Goal: Complete application form: Complete application form

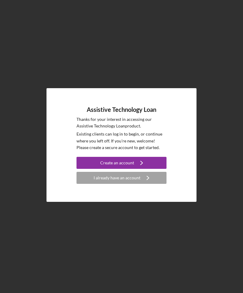
click at [149, 169] on button "Create an account Icon/Navigate" at bounding box center [121, 163] width 90 height 12
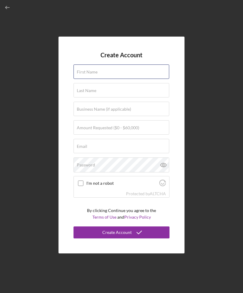
click at [149, 79] on div "First Name" at bounding box center [121, 71] width 96 height 15
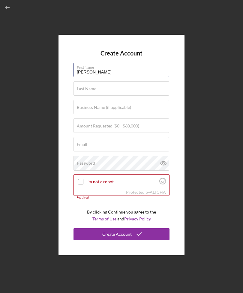
type input "[PERSON_NAME]"
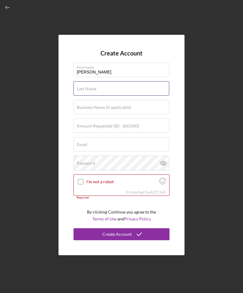
click at [143, 96] on input "Last Name" at bounding box center [121, 88] width 96 height 14
type input "[PERSON_NAME]"
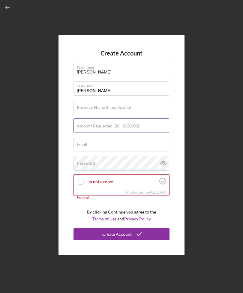
click at [149, 133] on input "Amount Requested ($0 - $60,000)" at bounding box center [121, 125] width 96 height 14
type input "$60,000"
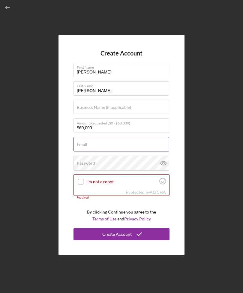
click at [145, 151] on input "Email" at bounding box center [121, 144] width 96 height 14
type input "[EMAIL_ADDRESS][DOMAIN_NAME]"
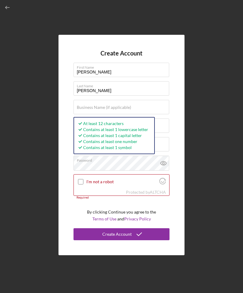
click at [80, 184] on input "I'm not a robot" at bounding box center [80, 181] width 5 height 5
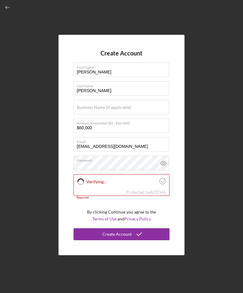
checkbox input "true"
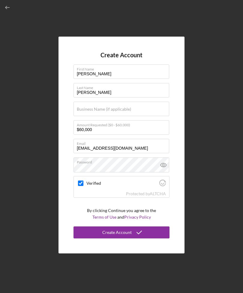
click at [133, 240] on icon "submit" at bounding box center [139, 232] width 15 height 15
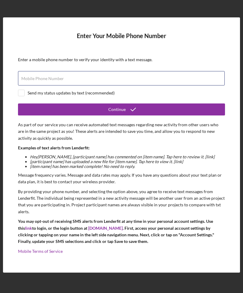
click at [38, 85] on input "Mobile Phone Number" at bounding box center [121, 78] width 207 height 14
type input "[PHONE_NUMBER]"
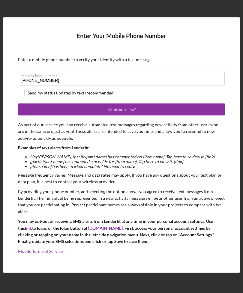
click at [145, 115] on button "Continue" at bounding box center [121, 109] width 207 height 12
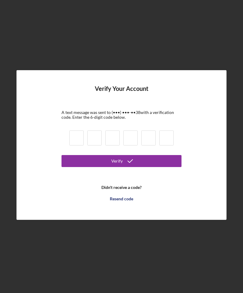
click at [75, 145] on input at bounding box center [76, 137] width 14 height 15
type input "8"
click at [121, 167] on button "Verify" at bounding box center [121, 161] width 120 height 12
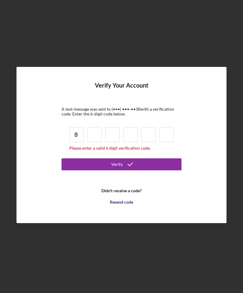
click at [93, 142] on input at bounding box center [94, 134] width 14 height 15
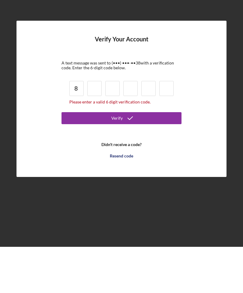
click at [126, 196] on div "Resend code" at bounding box center [121, 202] width 23 height 12
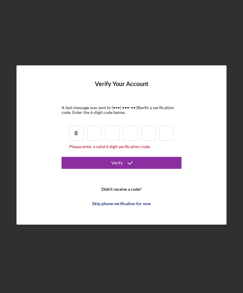
click at [91, 126] on input at bounding box center [94, 133] width 14 height 15
type input "2"
type input "3"
type input "6"
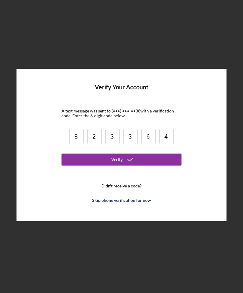
type input "4"
click at [148, 154] on button "Verify" at bounding box center [121, 159] width 120 height 12
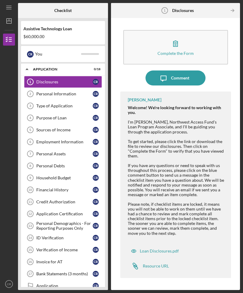
click at [175, 249] on div "Loan Disclosures.pdf" at bounding box center [159, 251] width 39 height 5
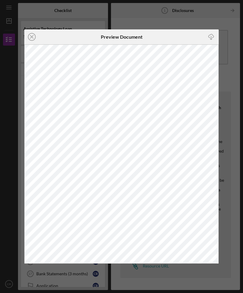
click at [34, 40] on icon "Icon/Close" at bounding box center [31, 36] width 15 height 15
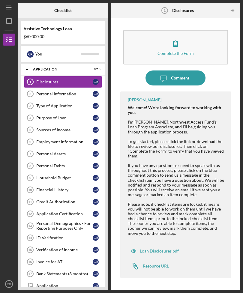
click at [186, 31] on button "Complete the Form Form" at bounding box center [175, 47] width 105 height 34
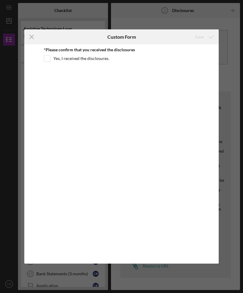
click at [49, 58] on input "Yes, I received the disclosures." at bounding box center [47, 58] width 6 height 6
checkbox input "true"
click at [205, 40] on icon "submit" at bounding box center [211, 36] width 15 height 15
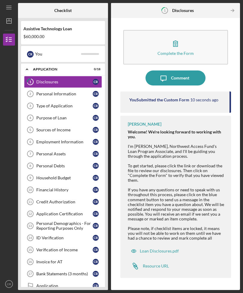
click at [190, 30] on button "Complete the Form Form" at bounding box center [175, 47] width 105 height 34
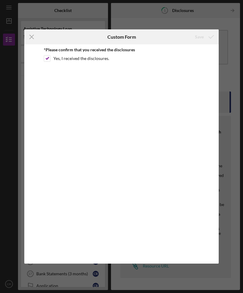
click at [34, 38] on icon "Icon/Menu Close" at bounding box center [31, 36] width 15 height 15
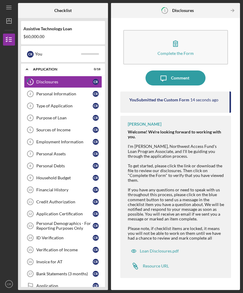
click at [47, 88] on link "Personal Information 2 Personal Information C R" at bounding box center [63, 94] width 78 height 12
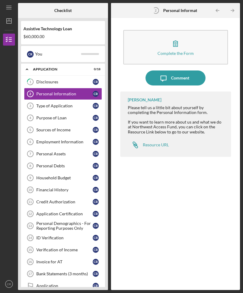
click at [51, 79] on div "Disclosures" at bounding box center [64, 81] width 56 height 5
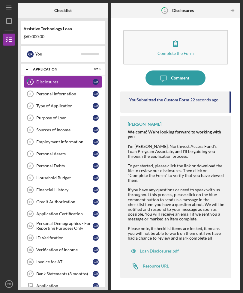
click at [159, 267] on div "Resource URL" at bounding box center [156, 266] width 26 height 5
click at [46, 91] on div "Personal Information" at bounding box center [64, 93] width 56 height 5
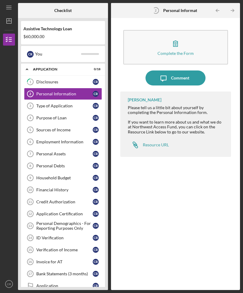
click at [195, 30] on button "Complete the Form Form" at bounding box center [175, 47] width 105 height 34
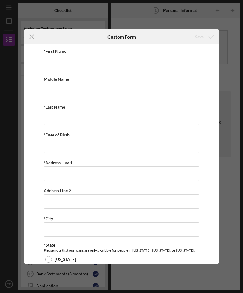
click at [175, 55] on input "*First Name" at bounding box center [121, 62] width 155 height 14
type input "[PERSON_NAME]"
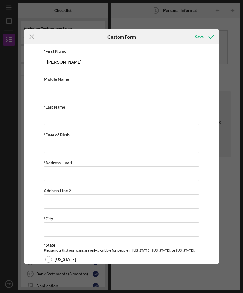
click at [96, 92] on input "Middle Name" at bounding box center [121, 90] width 155 height 14
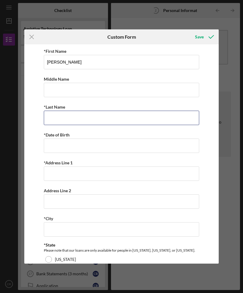
click at [113, 121] on input "*Last Name" at bounding box center [121, 118] width 155 height 14
type input "[PERSON_NAME]"
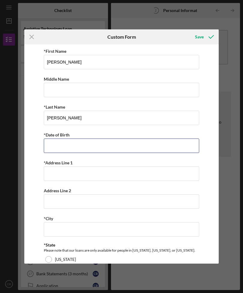
click at [125, 152] on input "*Date of Birth" at bounding box center [121, 146] width 155 height 14
type input "[DATE]"
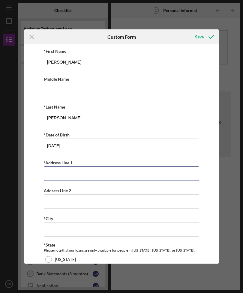
click at [107, 177] on input "*Address Line 1" at bounding box center [121, 173] width 155 height 14
type input "[STREET_ADDRESS]"
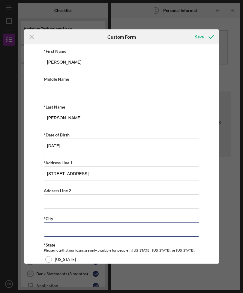
type input "[PERSON_NAME]"
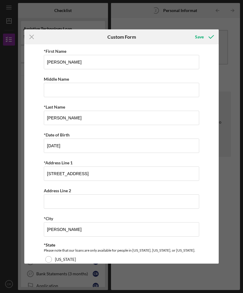
type input "83330"
click at [67, 178] on input "[STREET_ADDRESS]" at bounding box center [121, 173] width 155 height 14
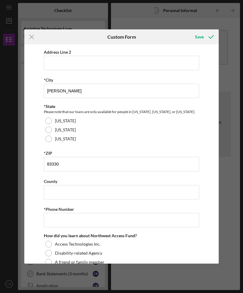
scroll to position [152, 0]
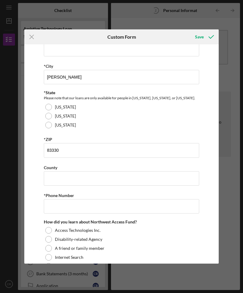
type input "[STREET_ADDRESS]"
click at [51, 110] on div at bounding box center [48, 107] width 7 height 7
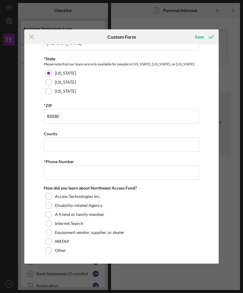
scroll to position [192, 0]
click at [140, 146] on input "County" at bounding box center [121, 144] width 155 height 14
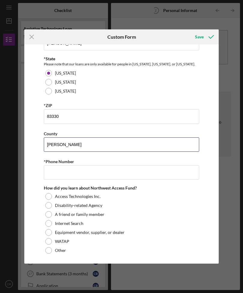
type input "[PERSON_NAME]"
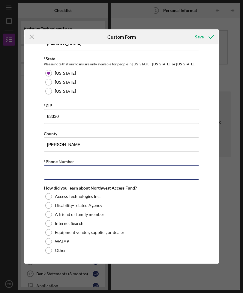
click at [130, 175] on input "*Phone Number" at bounding box center [121, 172] width 155 height 14
type input "[PHONE_NUMBER]"
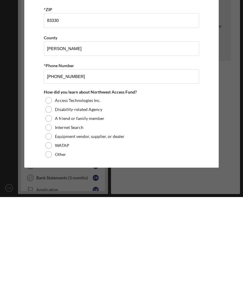
click at [51, 220] on div at bounding box center [48, 223] width 7 height 7
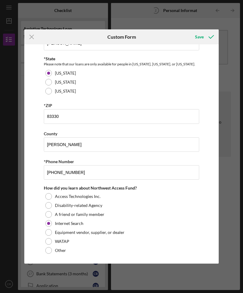
click at [208, 41] on icon "submit" at bounding box center [211, 36] width 15 height 15
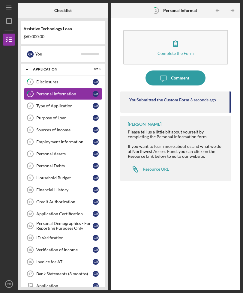
click at [43, 100] on link "Type of Application 3 Type of Application C R" at bounding box center [63, 106] width 78 height 12
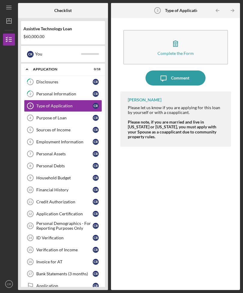
click at [192, 36] on button "Complete the Form Form" at bounding box center [175, 47] width 105 height 34
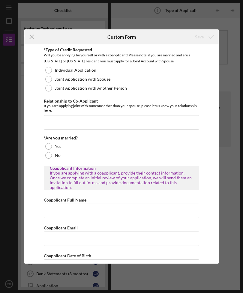
click at [47, 69] on div at bounding box center [48, 70] width 7 height 7
click at [49, 148] on div at bounding box center [48, 146] width 7 height 7
click at [204, 40] on icon "submit" at bounding box center [211, 36] width 15 height 15
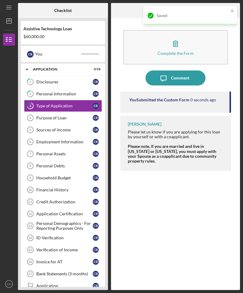
click at [42, 115] on div "Purpose of Loan" at bounding box center [64, 117] width 56 height 5
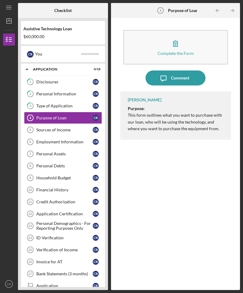
click at [186, 40] on button "Complete the Form Form" at bounding box center [175, 47] width 105 height 34
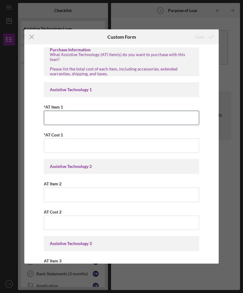
click at [50, 115] on input "*AT Item 1" at bounding box center [121, 118] width 155 height 14
type input "Wheelchair accessible vehicle"
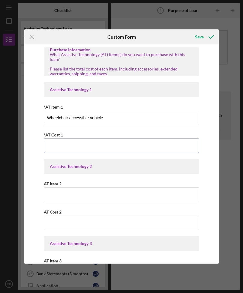
click at [106, 145] on input "*AT Cost 1" at bounding box center [121, 146] width 155 height 14
click at [74, 145] on input "*AT Cost 1" at bounding box center [121, 146] width 155 height 14
type input "$60,695"
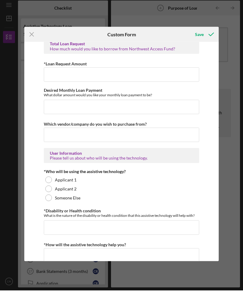
scroll to position [373, 0]
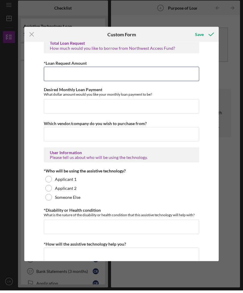
click at [179, 74] on input "*Loan Request Amount" at bounding box center [121, 76] width 155 height 14
click at [117, 77] on input "*Loan Request Amount" at bounding box center [121, 76] width 155 height 14
type input "$60,000"
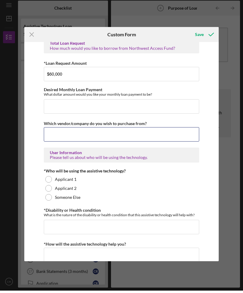
click at [165, 136] on input "Which vendor/company do you wish to purchase from?" at bounding box center [121, 137] width 155 height 14
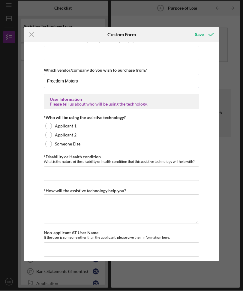
scroll to position [442, 0]
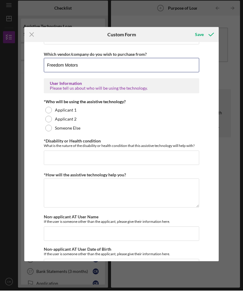
type input "Freedom Motors"
click at [49, 128] on div at bounding box center [48, 130] width 7 height 7
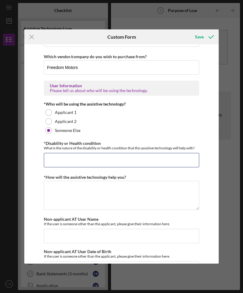
click at [151, 163] on input "*Disability or Health condition" at bounding box center [121, 160] width 155 height 14
type input "C"
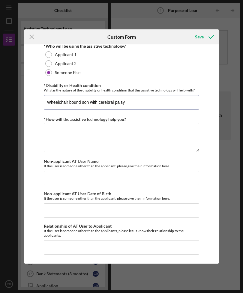
scroll to position [503, 0]
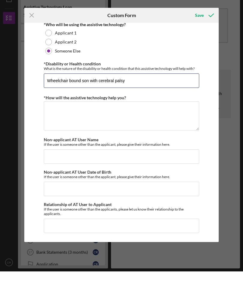
type input "Wheelchair bound son with cerebral palsy"
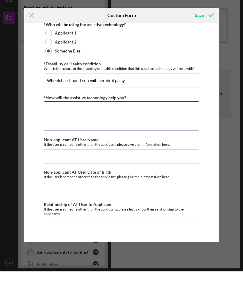
click at [174, 123] on textarea "*How will the assistive technology help you?" at bounding box center [121, 137] width 155 height 29
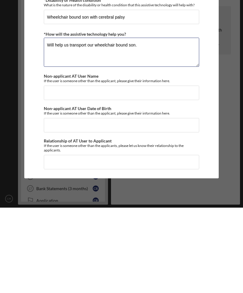
type textarea "Will help us transport our wheelchair bound son."
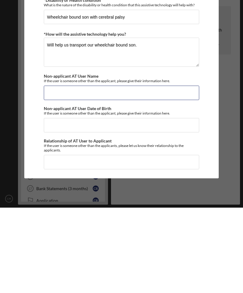
click at [172, 171] on input "Non-applicant AT User Name" at bounding box center [121, 178] width 155 height 14
type input "[PERSON_NAME]"
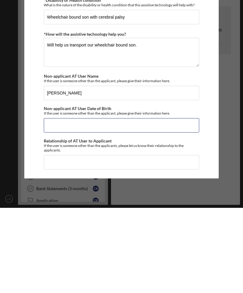
click at [132, 203] on input "Non-applicant AT User Date of Birth" at bounding box center [121, 210] width 155 height 14
type input "[DATE]"
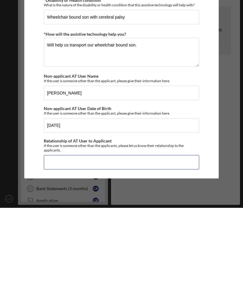
click at [139, 240] on input "Relationship of AT User to Applicant" at bounding box center [121, 247] width 155 height 14
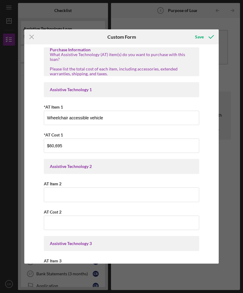
scroll to position [0, 0]
type input "Son"
click at [203, 37] on div "Save" at bounding box center [199, 37] width 9 height 12
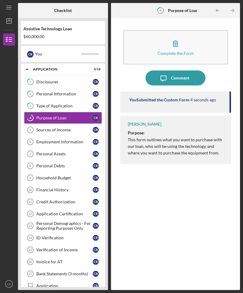
click at [49, 127] on div "Sources of Income" at bounding box center [64, 129] width 56 height 5
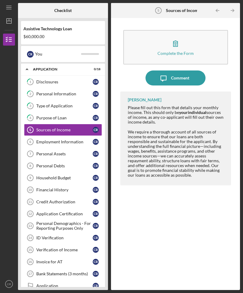
click at [183, 30] on button "Complete the Form Form" at bounding box center [175, 47] width 105 height 34
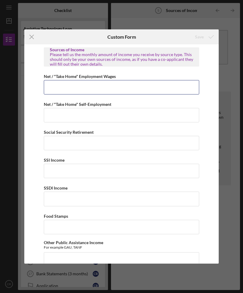
click at [52, 89] on input "Net / "Take Home" Employment Wages" at bounding box center [121, 87] width 155 height 14
type input "$5,300"
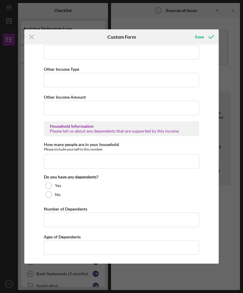
scroll to position [299, 0]
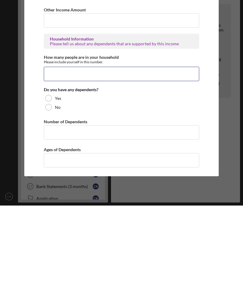
click at [165, 154] on input "How many people are in your household" at bounding box center [121, 161] width 155 height 14
type input "5"
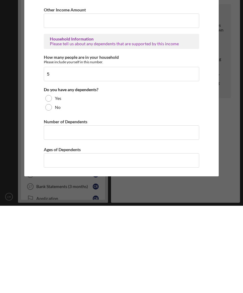
click at [49, 182] on div at bounding box center [48, 185] width 7 height 7
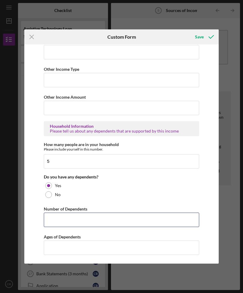
click at [81, 221] on input "Number of Dependents" at bounding box center [121, 220] width 155 height 14
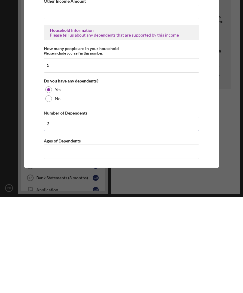
type input "3"
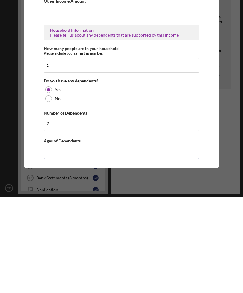
click at [96, 240] on input "Ages of Dependents" at bounding box center [121, 247] width 155 height 14
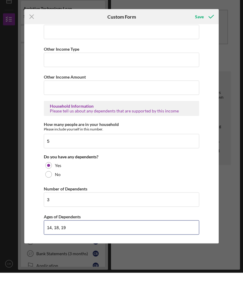
scroll to position [0, 0]
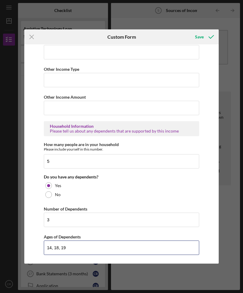
type input "14, 18, 19"
click at [203, 37] on div "Save" at bounding box center [199, 37] width 9 height 12
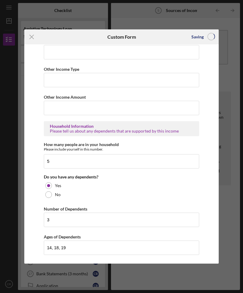
scroll to position [19, 0]
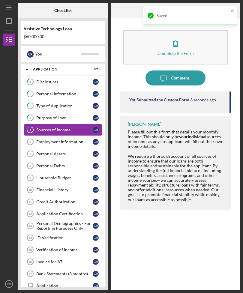
click at [47, 139] on div "Employment Information" at bounding box center [64, 141] width 56 height 5
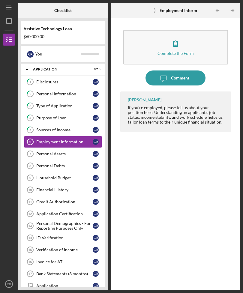
click at [173, 51] on div "Complete the Form" at bounding box center [175, 53] width 36 height 4
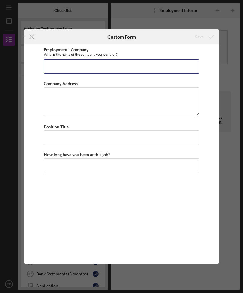
click at [48, 71] on input "Employment - Company" at bounding box center [121, 66] width 155 height 14
type input "[US_STATE] Department of Fish and Game"
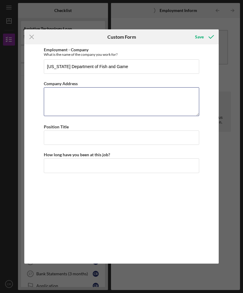
click at [149, 107] on textarea "Company Address" at bounding box center [121, 101] width 155 height 29
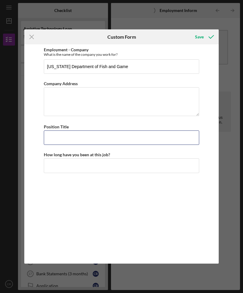
click at [127, 139] on input "Position Title" at bounding box center [121, 137] width 155 height 14
type input "Regional Conservation Officer"
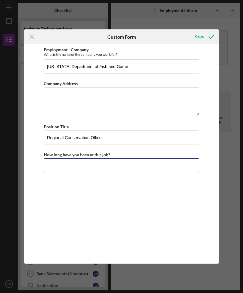
click at [114, 168] on input "How long have you been at this job?" at bounding box center [121, 165] width 155 height 14
type input "18 years"
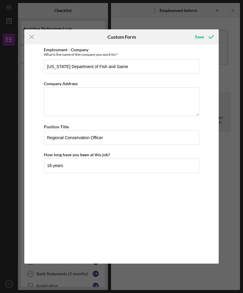
click at [203, 39] on div "Save" at bounding box center [199, 37] width 9 height 12
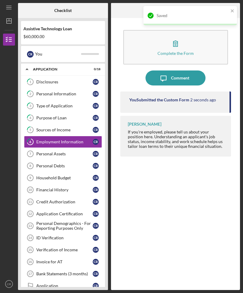
click at [66, 151] on div "Personal Assets" at bounding box center [64, 153] width 56 height 5
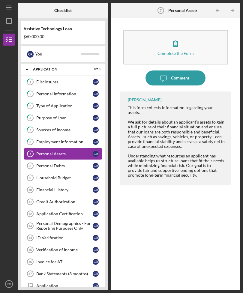
click at [183, 51] on div "Complete the Form" at bounding box center [175, 53] width 36 height 4
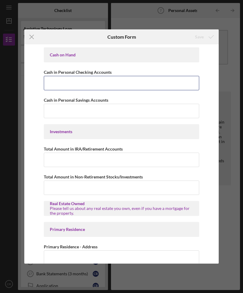
click at [50, 84] on input "Cash in Personal Checking Accounts" at bounding box center [121, 83] width 155 height 14
type input "$2,500"
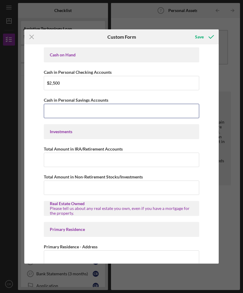
click at [51, 110] on input "Cash in Personal Savings Accounts" at bounding box center [121, 111] width 155 height 14
type input "$1,000"
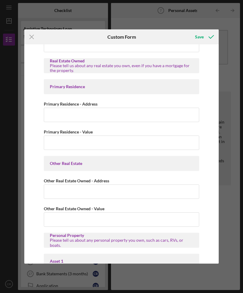
scroll to position [143, 0]
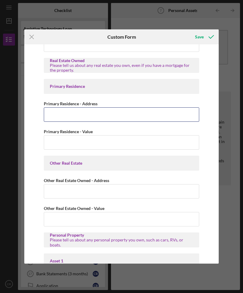
click at [47, 120] on input "Primary Residence - Address" at bounding box center [121, 114] width 155 height 14
click at [66, 118] on input "[STREET_ADDRESS]" at bounding box center [121, 114] width 155 height 14
click at [142, 121] on input "[STREET_ADDRESS]" at bounding box center [121, 114] width 155 height 14
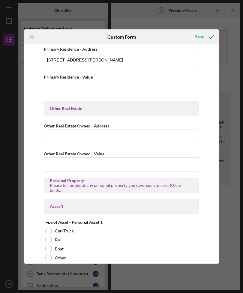
scroll to position [198, 0]
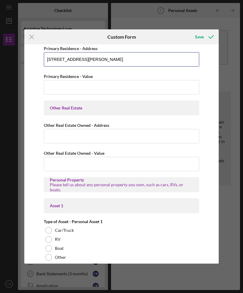
type input "[STREET_ADDRESS][PERSON_NAME]"
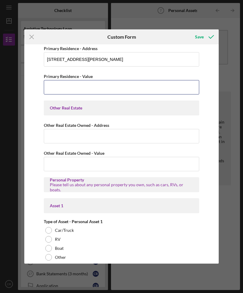
click at [46, 93] on input "Primary Residence - Value" at bounding box center [121, 87] width 155 height 14
type input "$450,000"
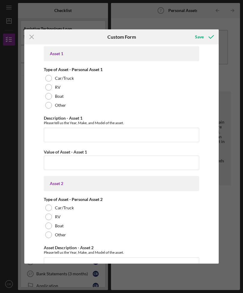
scroll to position [352, 0]
